Goal: Information Seeking & Learning: Learn about a topic

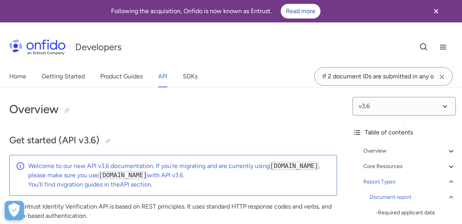
select select "http"
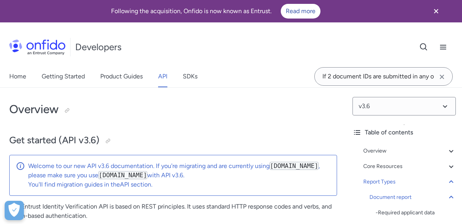
select select "http"
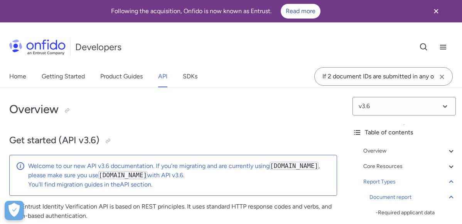
select select "http"
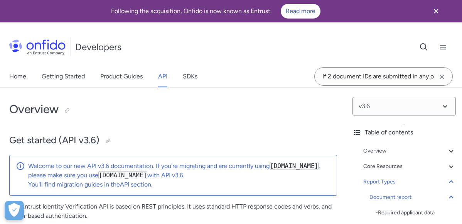
select select "http"
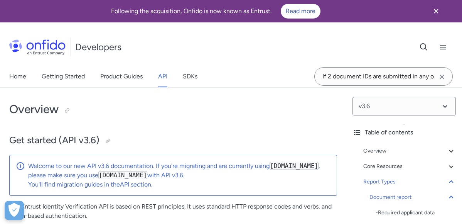
select select "http"
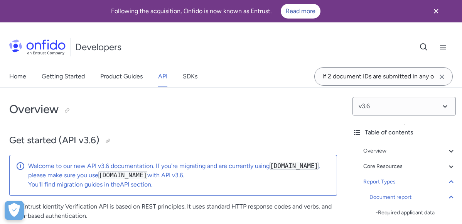
select select "http"
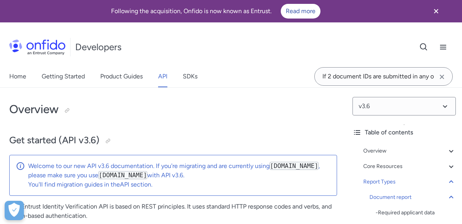
select select "http"
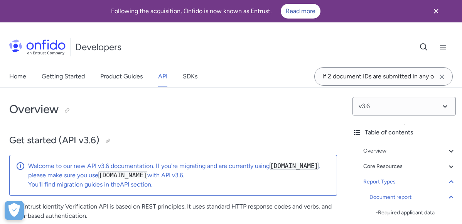
select select "http"
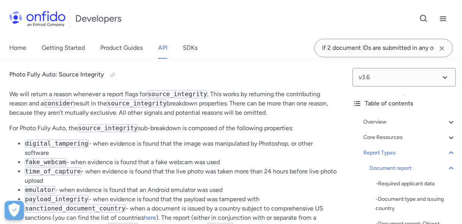
scroll to position [74, 0]
